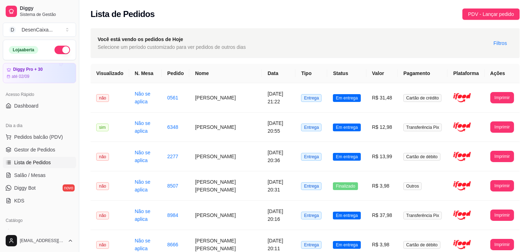
click at [77, 86] on button "Toggle Sidebar" at bounding box center [79, 126] width 6 height 252
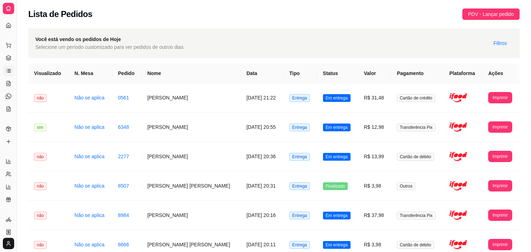
click at [5, 9] on div at bounding box center [8, 8] width 11 height 11
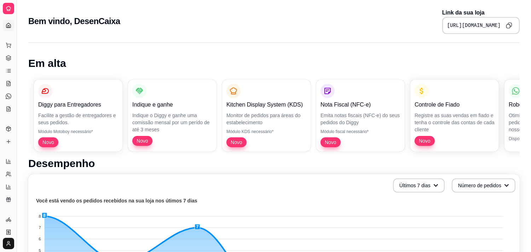
drag, startPoint x: 17, startPoint y: 104, endPoint x: 42, endPoint y: 101, distance: 26.1
drag, startPoint x: 16, startPoint y: 102, endPoint x: 36, endPoint y: 103, distance: 19.8
drag, startPoint x: 16, startPoint y: 103, endPoint x: 31, endPoint y: 103, distance: 14.9
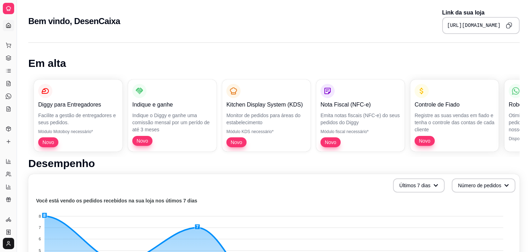
click at [17, 104] on button "Toggle Sidebar" at bounding box center [17, 126] width 6 height 252
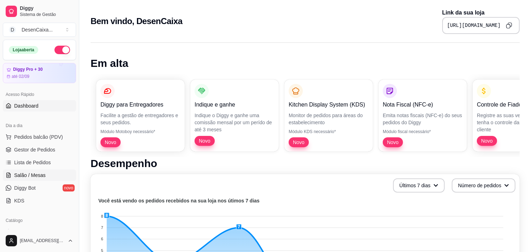
click at [52, 175] on link "Salão / Mesas" at bounding box center [39, 174] width 73 height 11
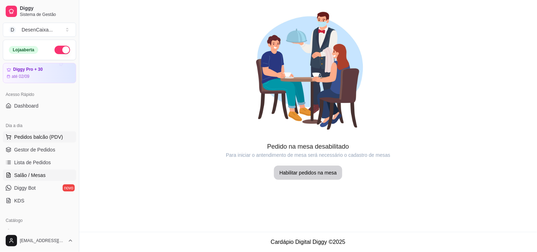
click at [37, 131] on button "Pedidos balcão (PDV)" at bounding box center [39, 136] width 73 height 11
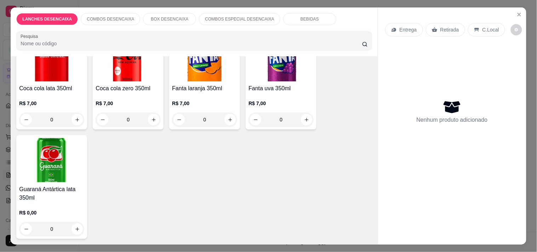
scroll to position [547, 0]
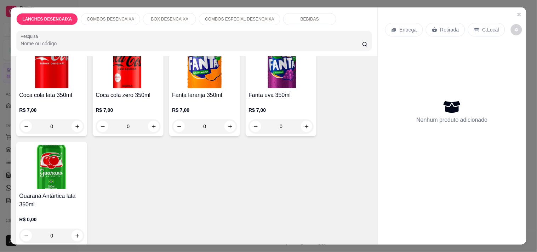
click at [278, 27] on div "LANCHES DESENCAIXA COMBOS DESENCAIXA BOX DESENCAIXA COMBOS ESPECIAL DESENCAIXA …" at bounding box center [194, 31] width 366 height 49
click at [283, 18] on div "BEBIDAS" at bounding box center [309, 19] width 53 height 12
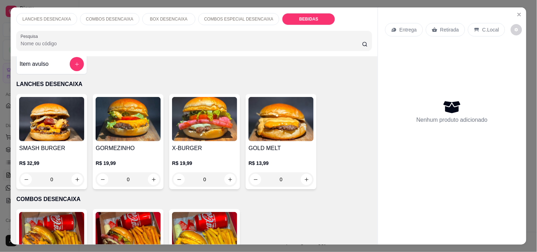
scroll to position [0, 0]
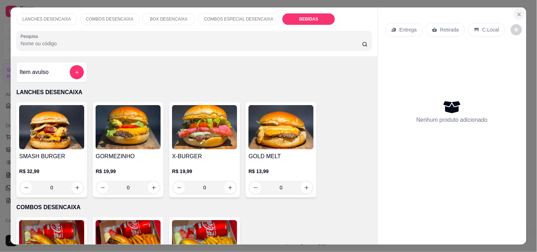
click at [516, 12] on icon "Close" at bounding box center [519, 15] width 6 height 6
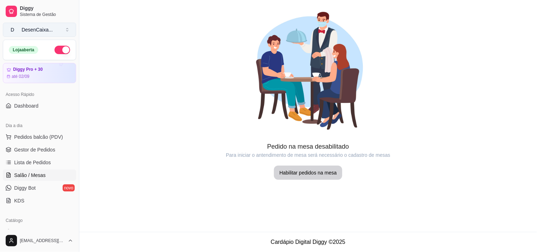
click at [36, 26] on div "DesenCaixa ..." at bounding box center [37, 29] width 31 height 7
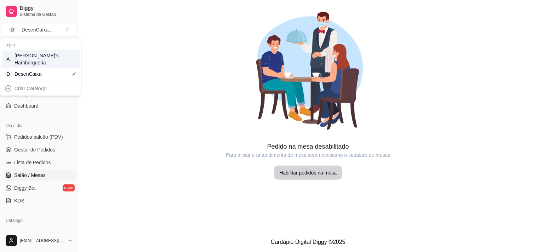
click at [47, 62] on div "A [PERSON_NAME]'s Hambúrgueria" at bounding box center [41, 59] width 78 height 18
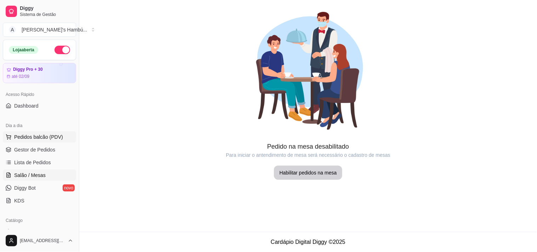
click at [49, 140] on span "Pedidos balcão (PDV)" at bounding box center [38, 136] width 49 height 7
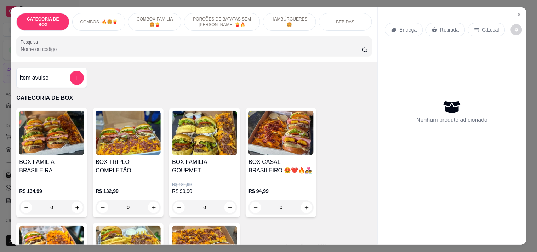
click at [353, 19] on div "BEBIDAS" at bounding box center [345, 22] width 53 height 18
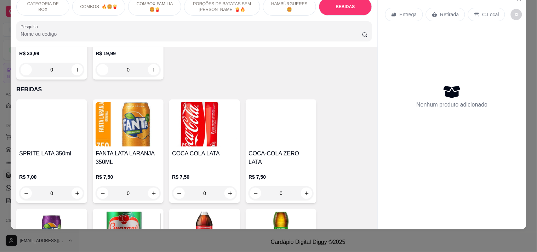
scroll to position [1397, 0]
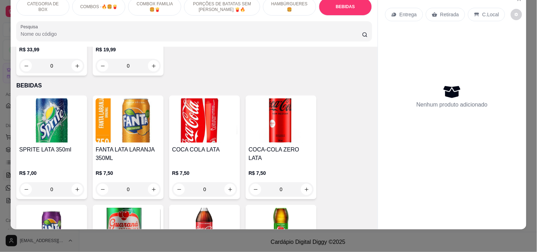
click at [382, 230] on div "CATEGORIA DE BOX COMBOS -🔥🍔🍟 COMBOX FAMILIA 🍔🍟 PORÇÕES DE BATATAS SEM [PERSON_N…" at bounding box center [268, 126] width 537 height 252
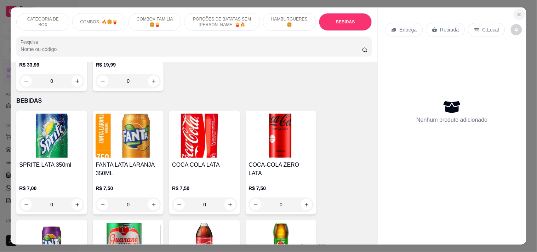
click at [516, 13] on icon "Close" at bounding box center [519, 15] width 6 height 6
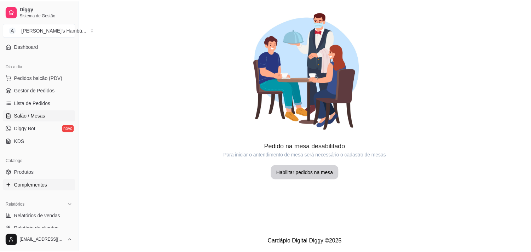
scroll to position [79, 0]
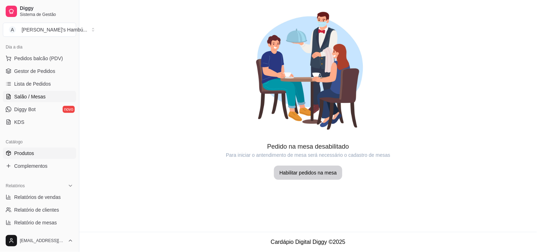
click at [30, 156] on span "Produtos" at bounding box center [24, 153] width 20 height 7
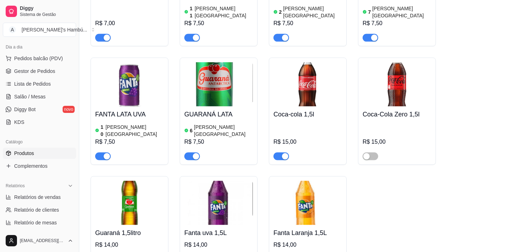
scroll to position [1827, 0]
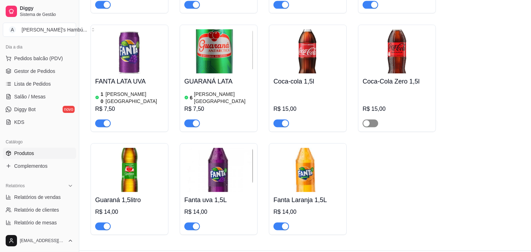
click at [370, 120] on span "button" at bounding box center [371, 124] width 16 height 8
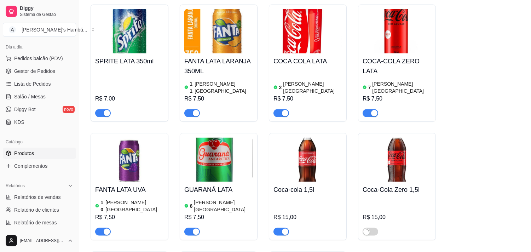
scroll to position [1670, 0]
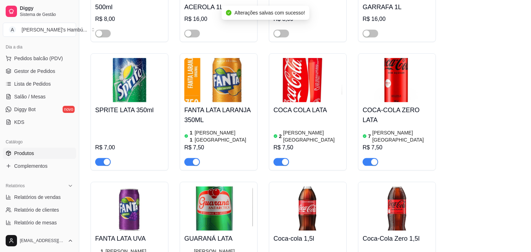
click at [104, 159] on div "button" at bounding box center [107, 162] width 6 height 6
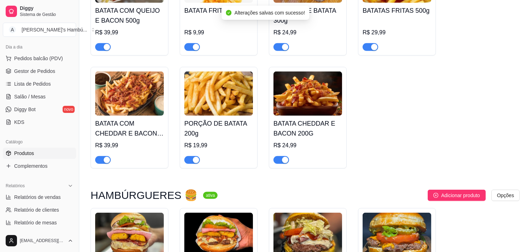
scroll to position [766, 0]
